Goal: Navigation & Orientation: Find specific page/section

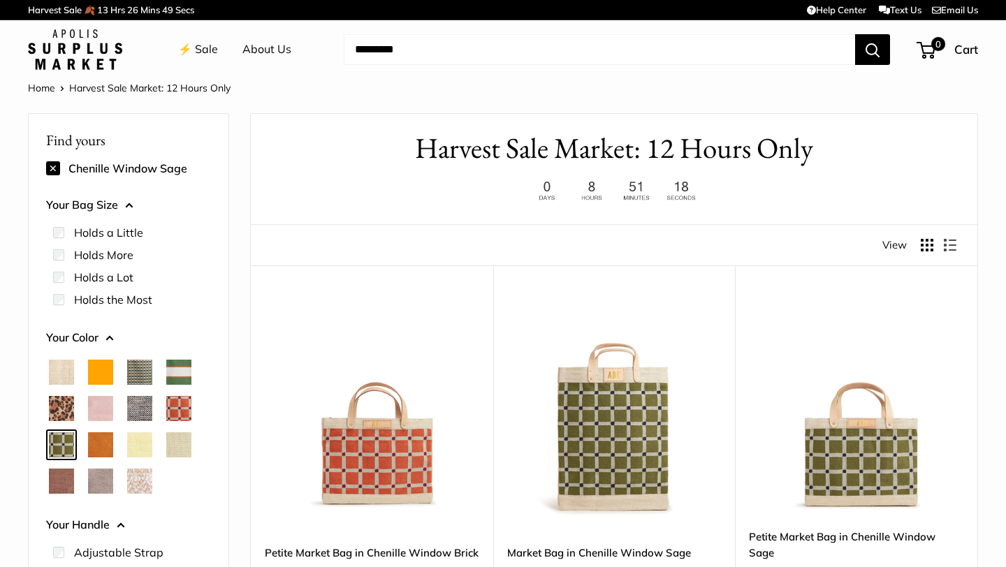
click at [101, 374] on span "Orange" at bounding box center [100, 372] width 25 height 25
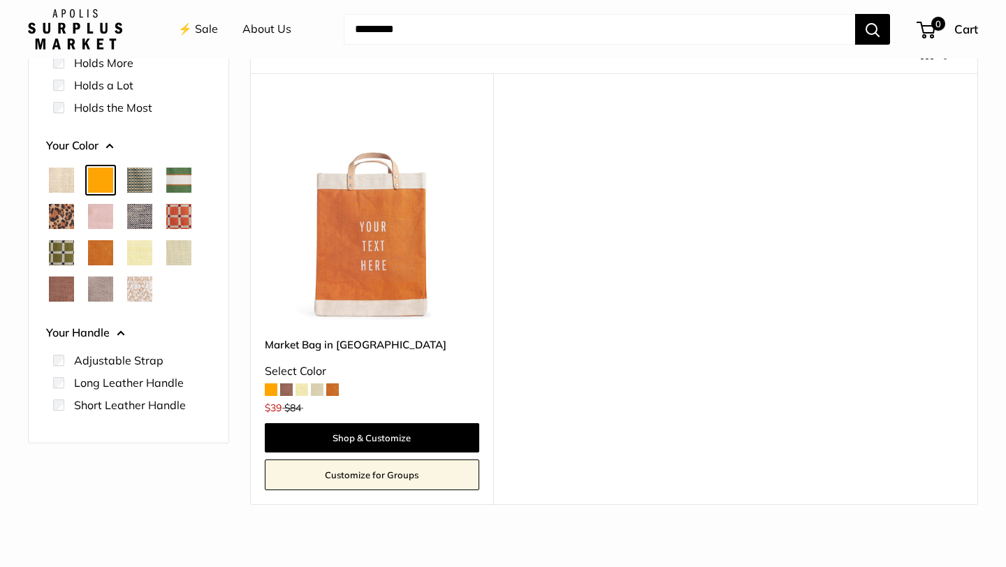
scroll to position [240, 0]
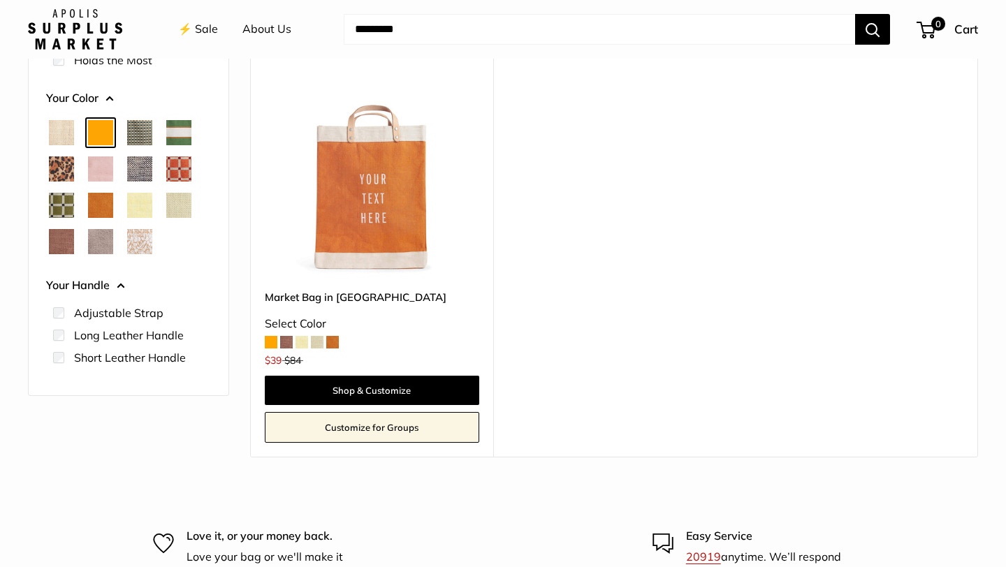
click at [63, 205] on span "Chenille Window Sage" at bounding box center [61, 205] width 25 height 25
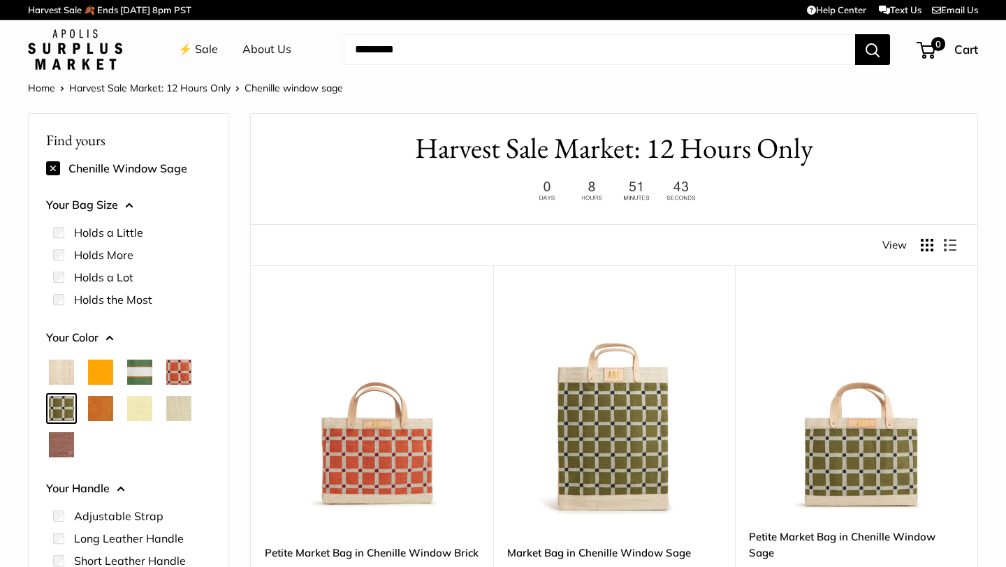
click at [50, 169] on button at bounding box center [53, 168] width 14 height 14
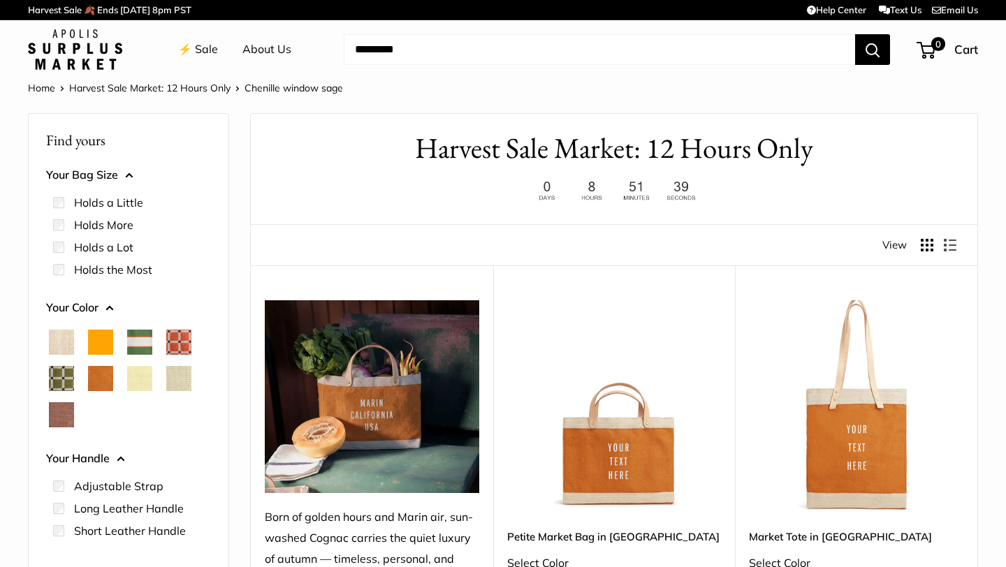
click at [182, 90] on link "Harvest Sale Market: 12 Hours Only" at bounding box center [149, 88] width 161 height 13
click at [198, 44] on link "⚡️ Sale" at bounding box center [198, 49] width 40 height 21
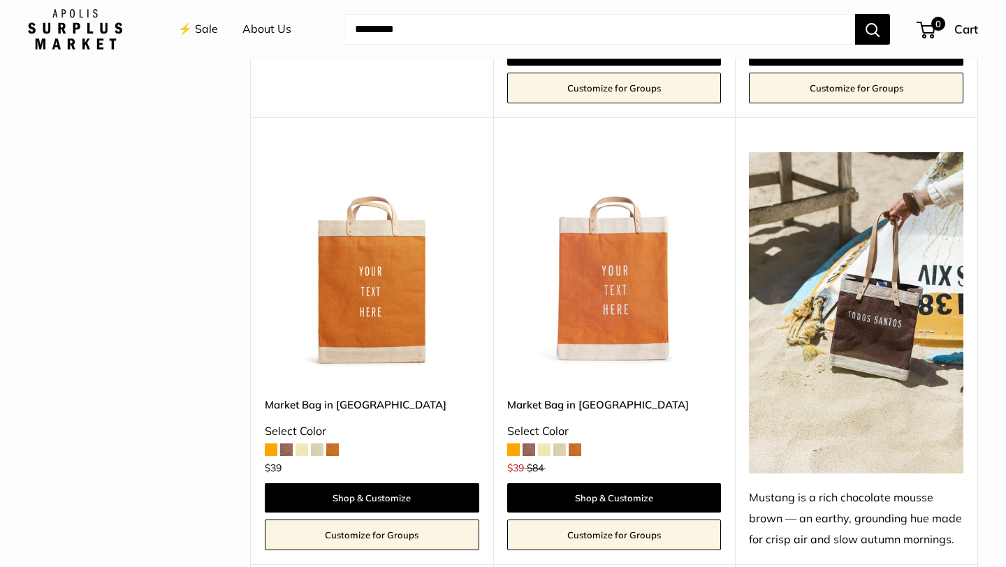
scroll to position [584, 0]
